Goal: Check status

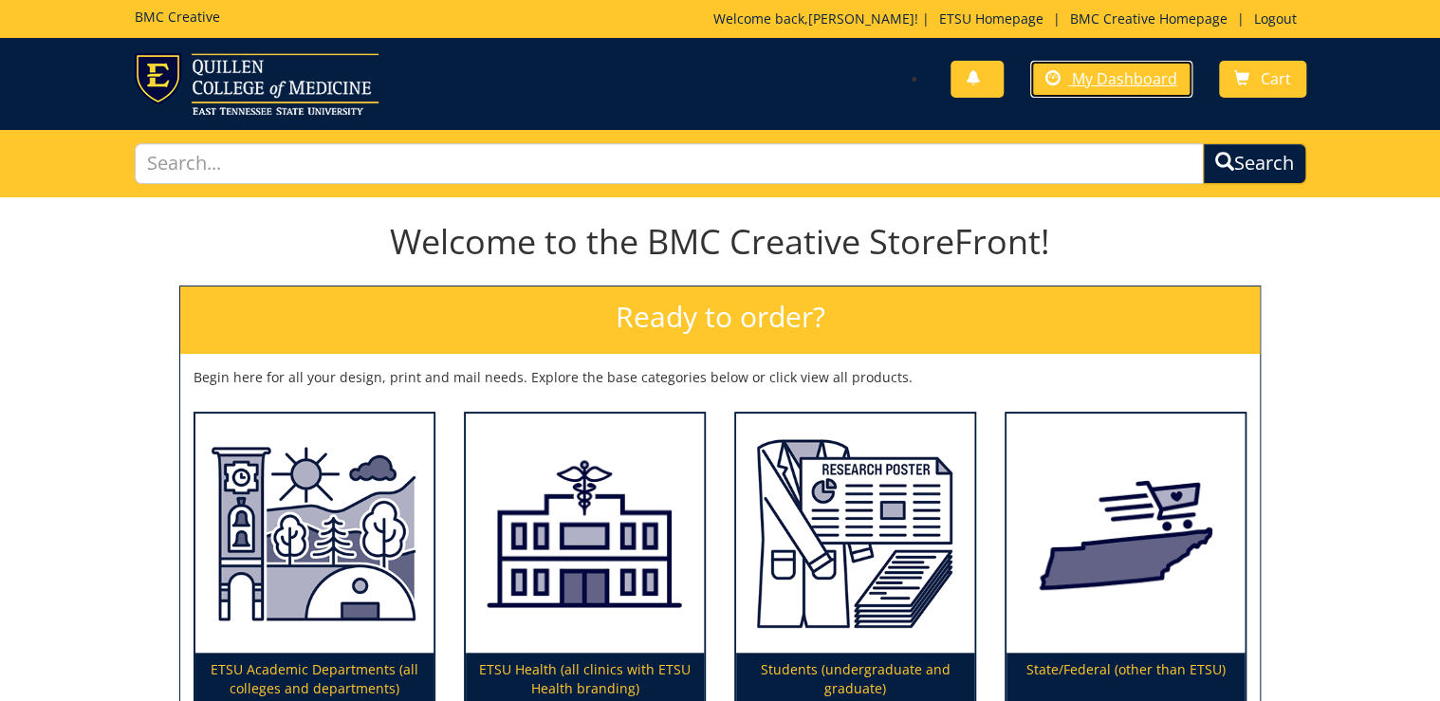
drag, startPoint x: 1145, startPoint y: 88, endPoint x: 1127, endPoint y: 106, distance: 25.5
click at [1145, 88] on link "My Dashboard" at bounding box center [1111, 79] width 162 height 37
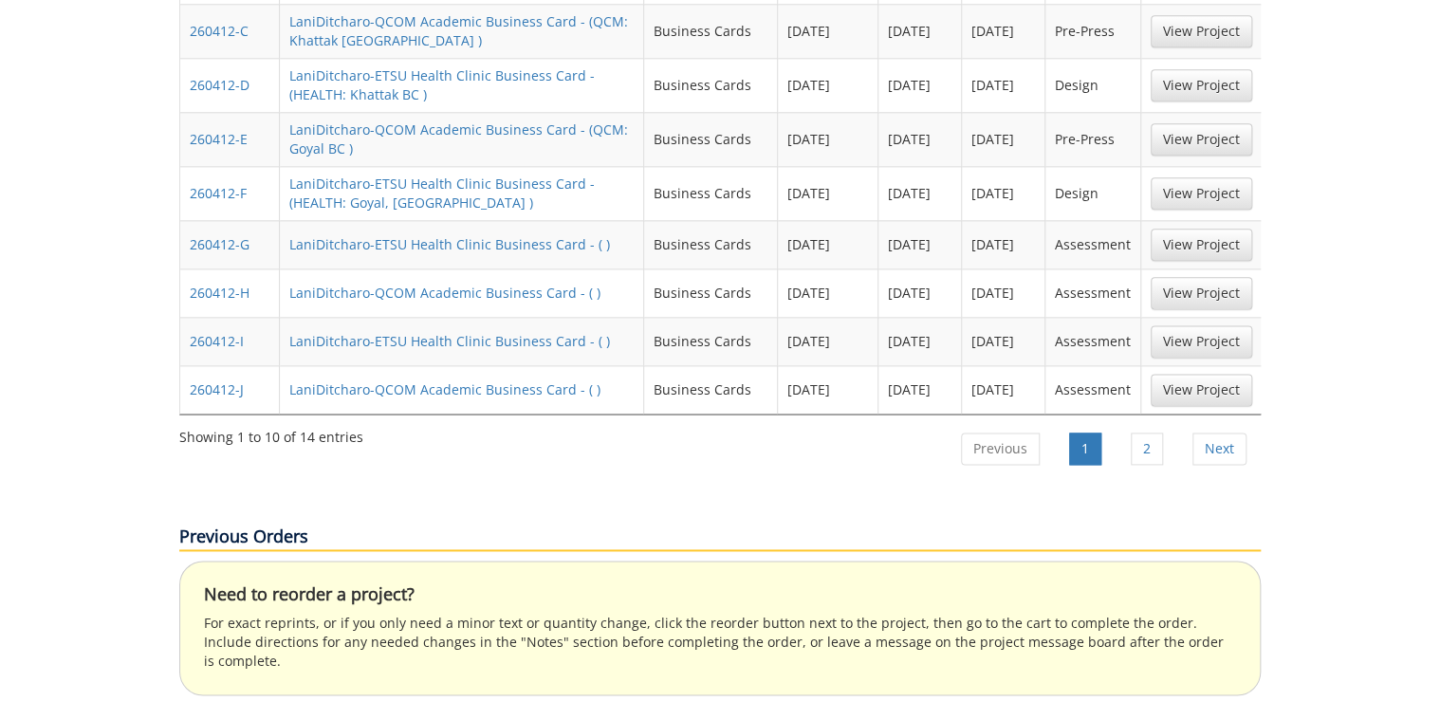
scroll to position [835, 0]
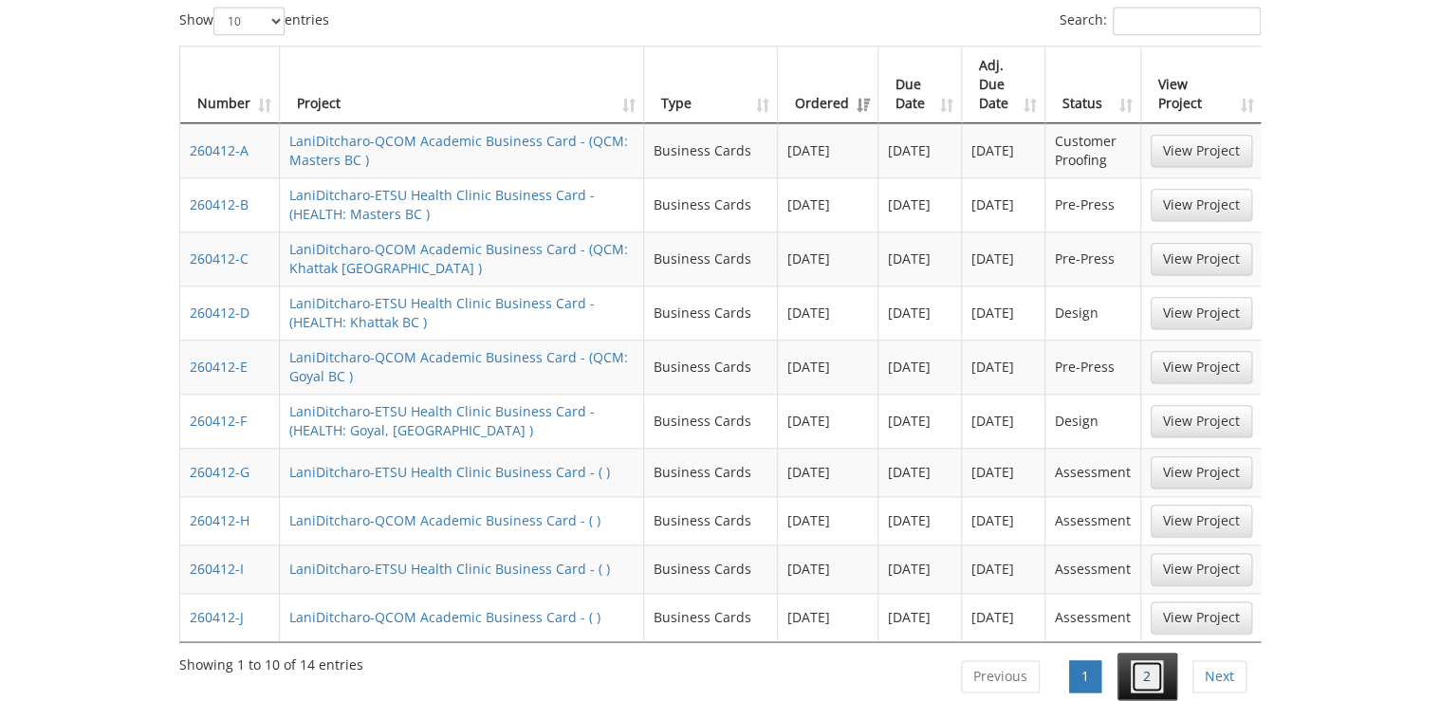
click at [1151, 660] on link "2" at bounding box center [1147, 676] width 32 height 32
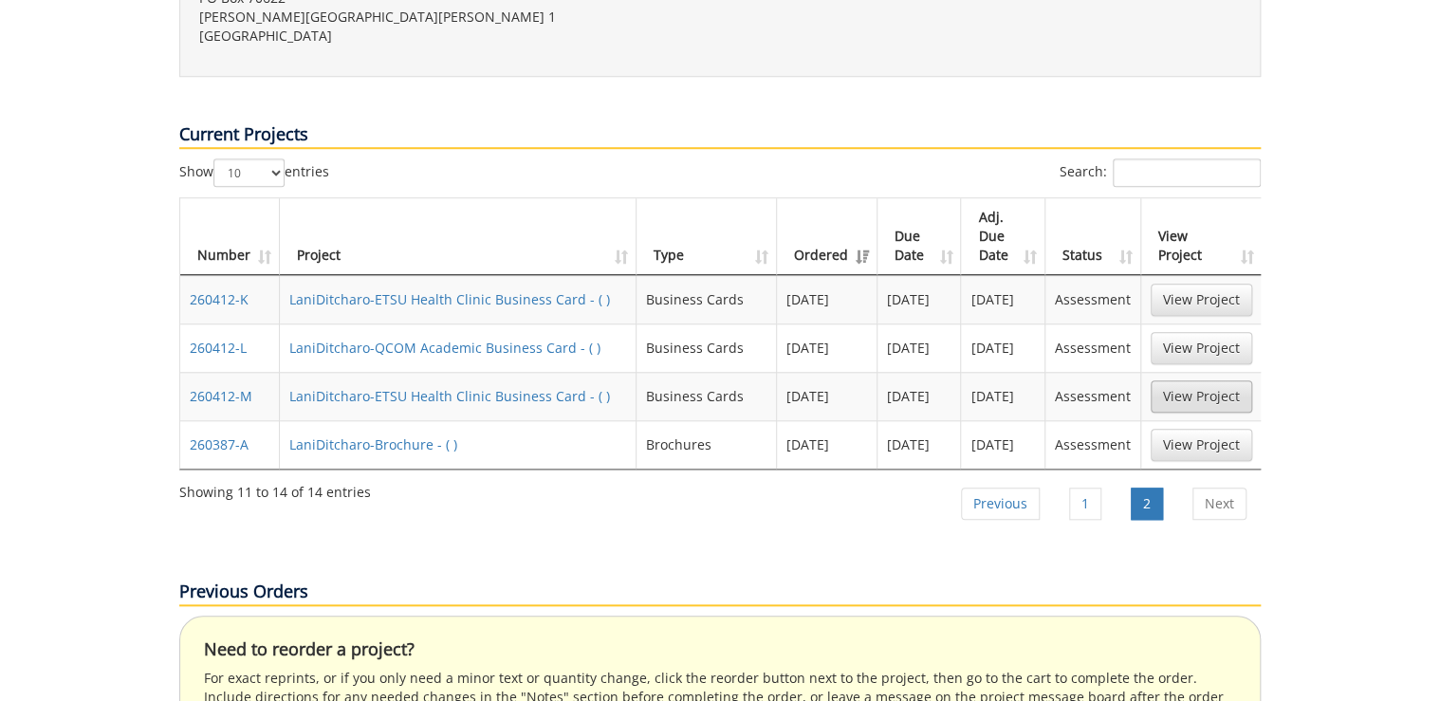
scroll to position [759, 0]
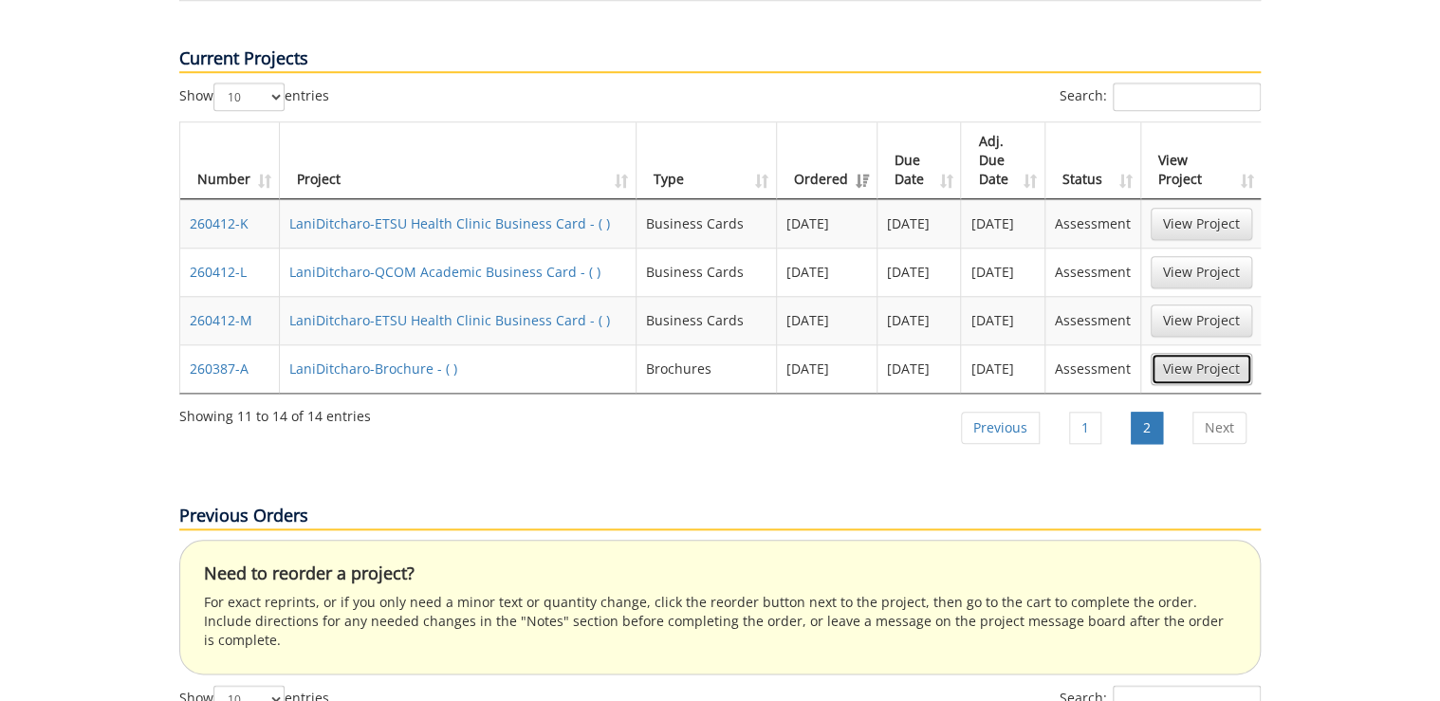
click at [1194, 353] on link "View Project" at bounding box center [1201, 369] width 101 height 32
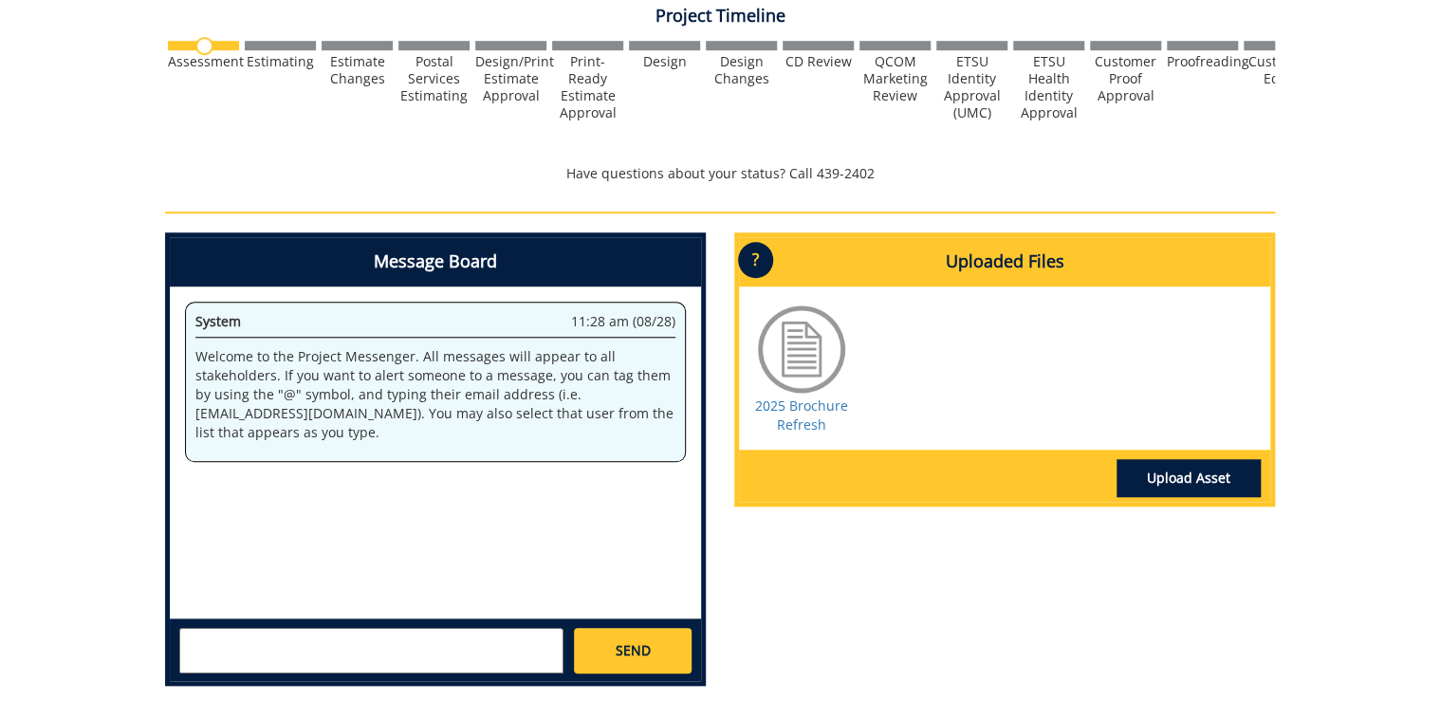
scroll to position [304, 0]
